Goal: Communication & Community: Answer question/provide support

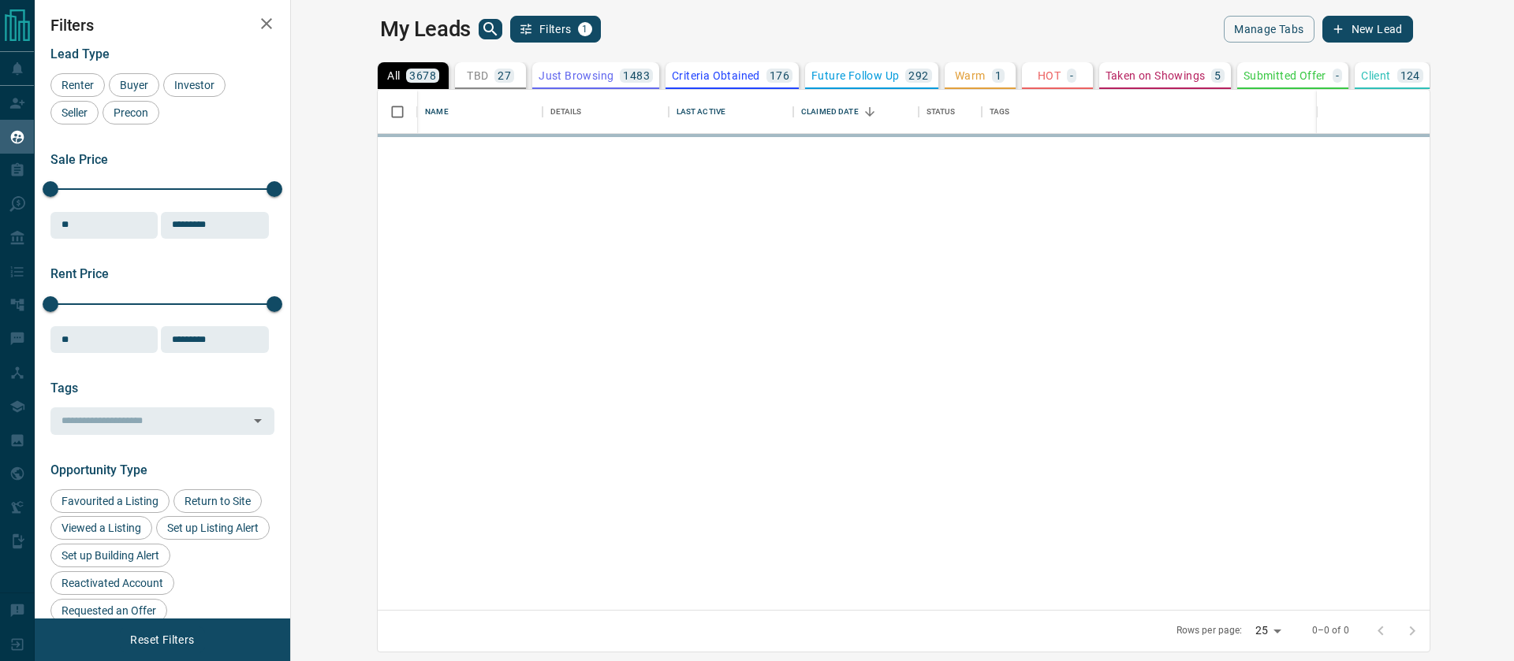
scroll to position [520, 1216]
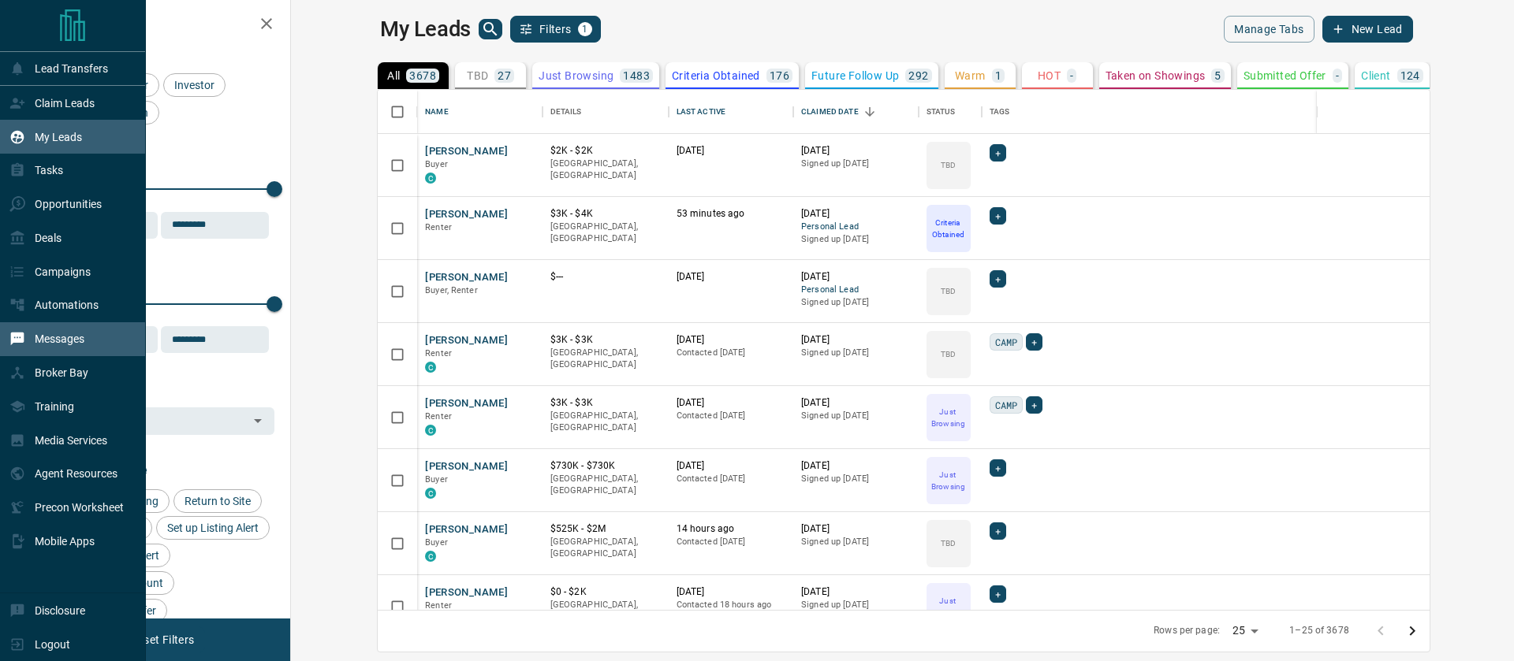
click at [47, 342] on p "Messages" at bounding box center [60, 339] width 50 height 13
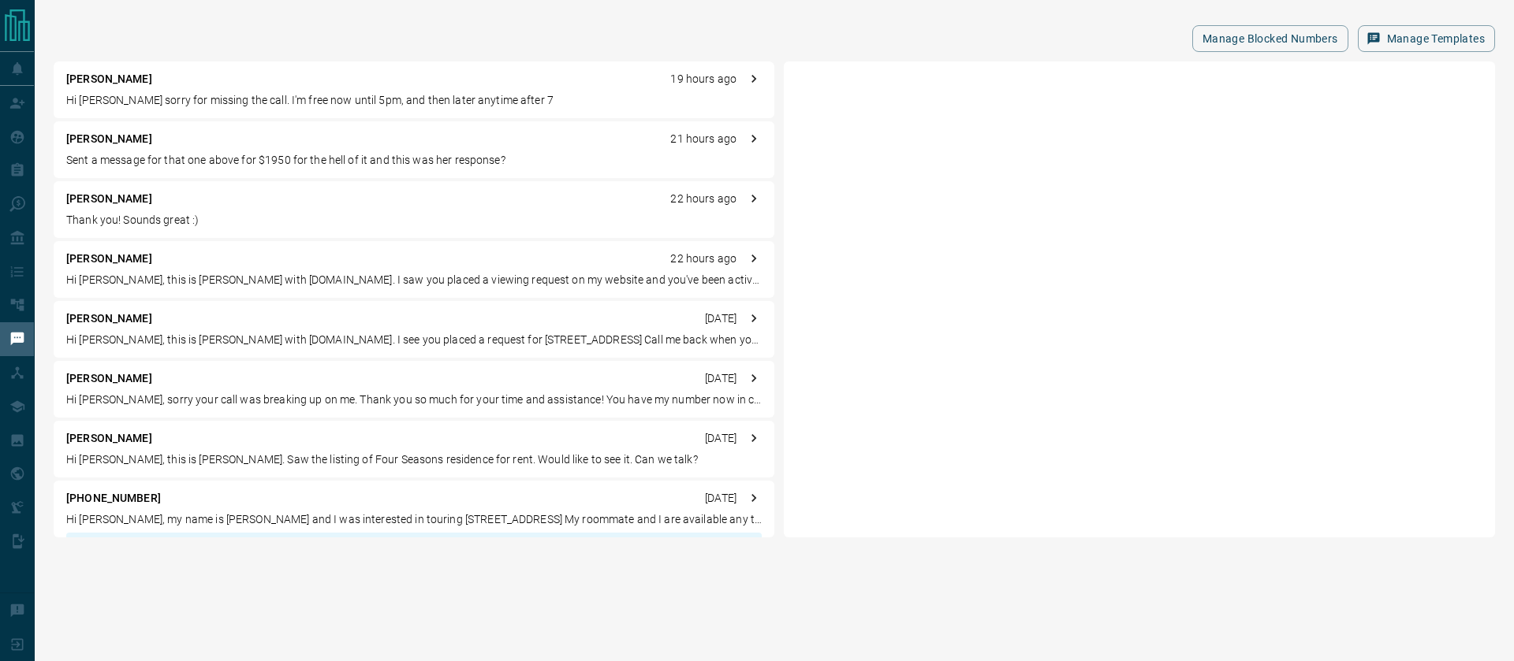
click at [242, 95] on p "Hi [PERSON_NAME] sorry for missing the call. I'm free now until 5pm, and then l…" at bounding box center [413, 100] width 695 height 17
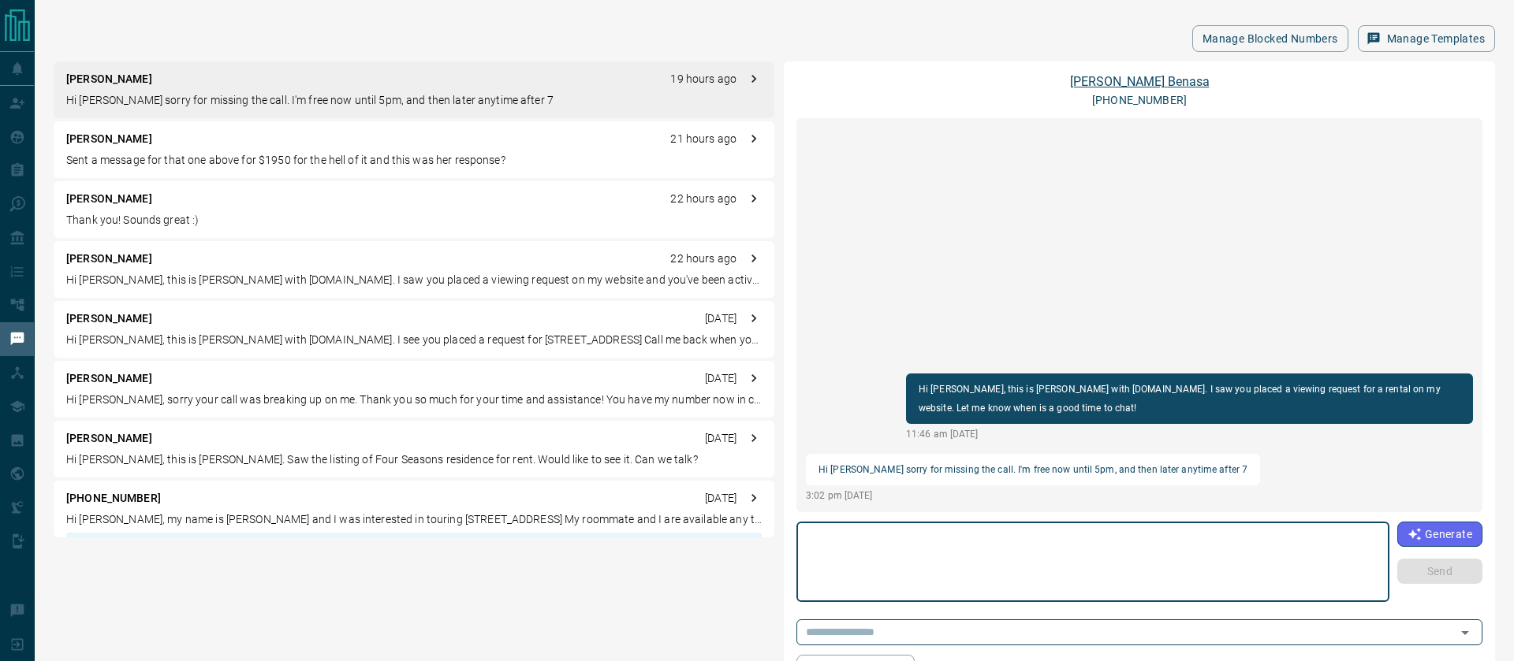
click at [1146, 80] on link "[PERSON_NAME]" at bounding box center [1140, 81] width 140 height 15
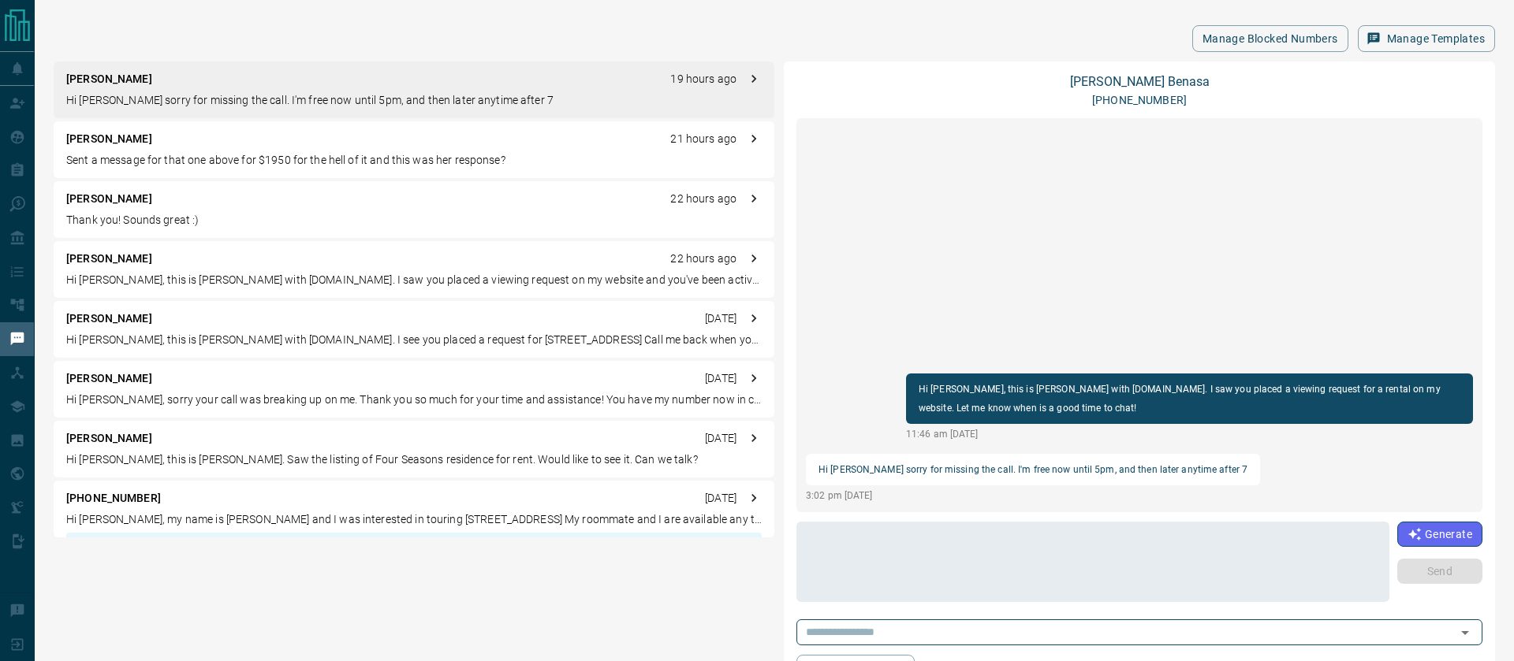
click at [366, 112] on div "[PERSON_NAME] 19 hours ago Hi [PERSON_NAME] sorry for missing the call. I'm fre…" at bounding box center [414, 89] width 721 height 57
click at [460, 99] on p "Hi [PERSON_NAME] sorry for missing the call. I'm free now until 5pm, and then l…" at bounding box center [413, 100] width 695 height 17
click at [903, 559] on textarea at bounding box center [1092, 562] width 571 height 67
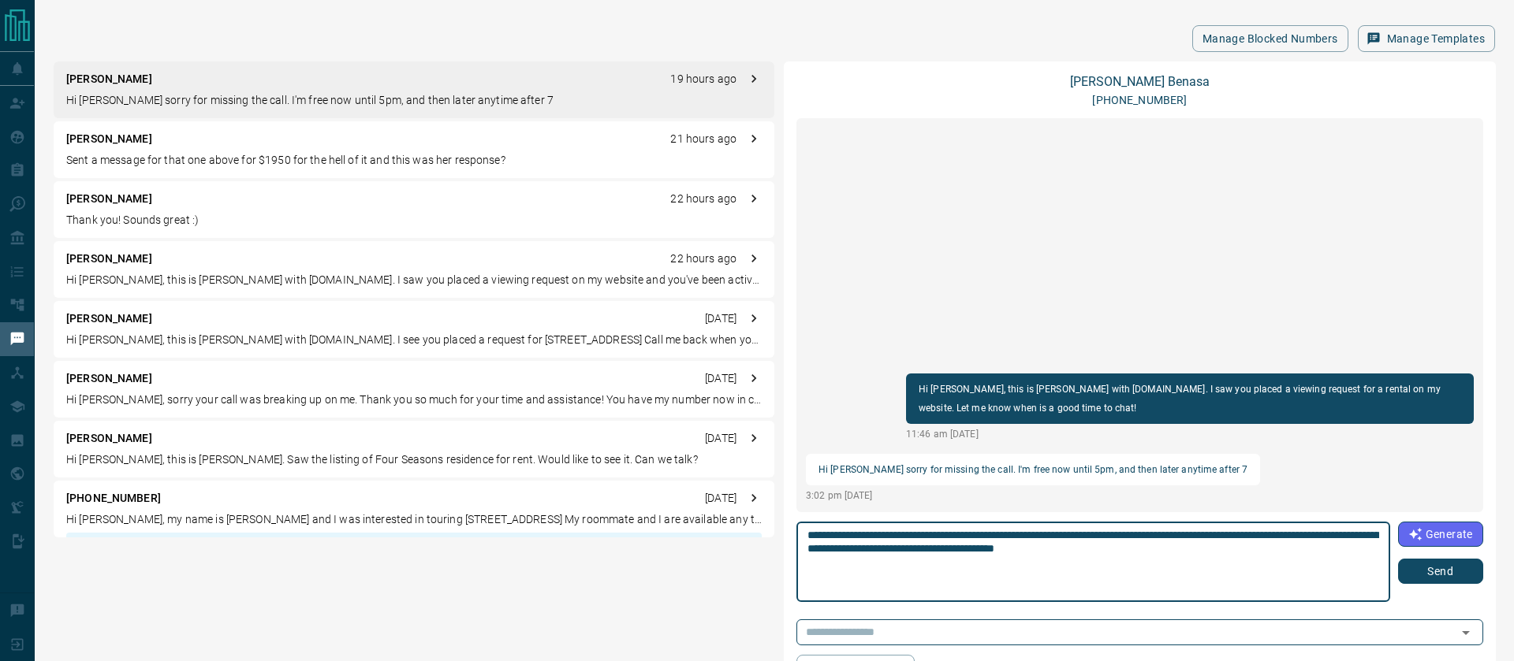
type textarea "**********"
click at [1460, 568] on button "Send" at bounding box center [1440, 571] width 85 height 25
